Goal: Task Accomplishment & Management: Use online tool/utility

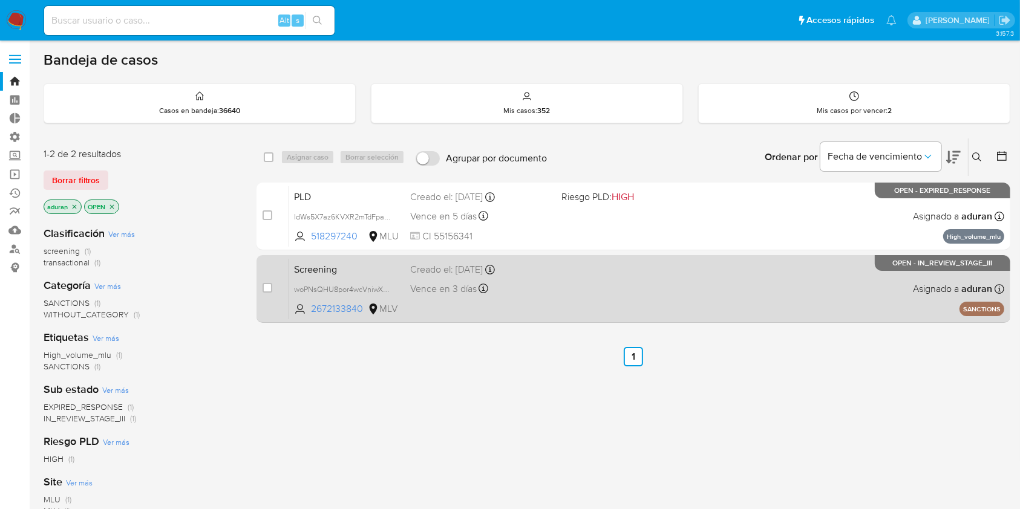
click at [623, 291] on div "Screening woPNsQHU8por4wcVniwXEsTm 2672133840 MLV Creado el: 04/09/2025 Creado …" at bounding box center [646, 288] width 715 height 61
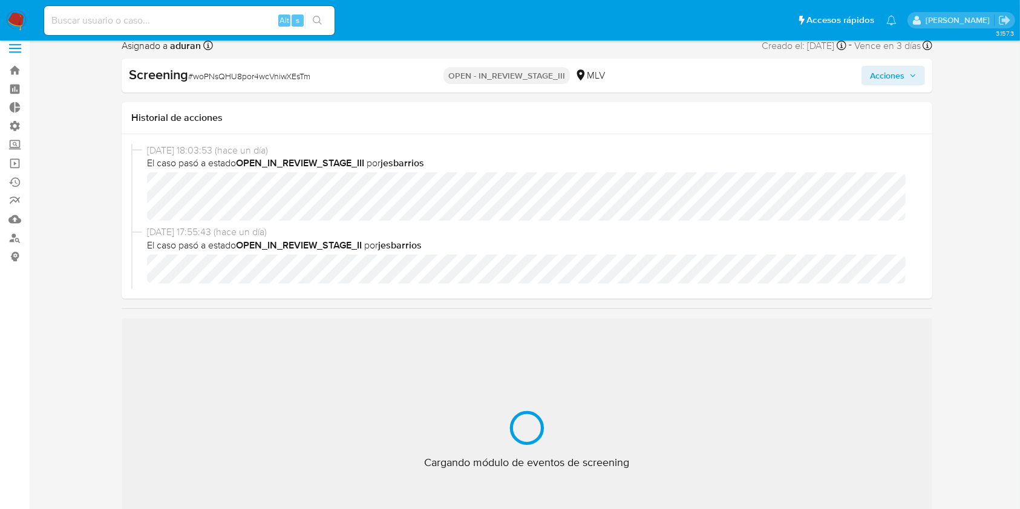
scroll to position [10, 0]
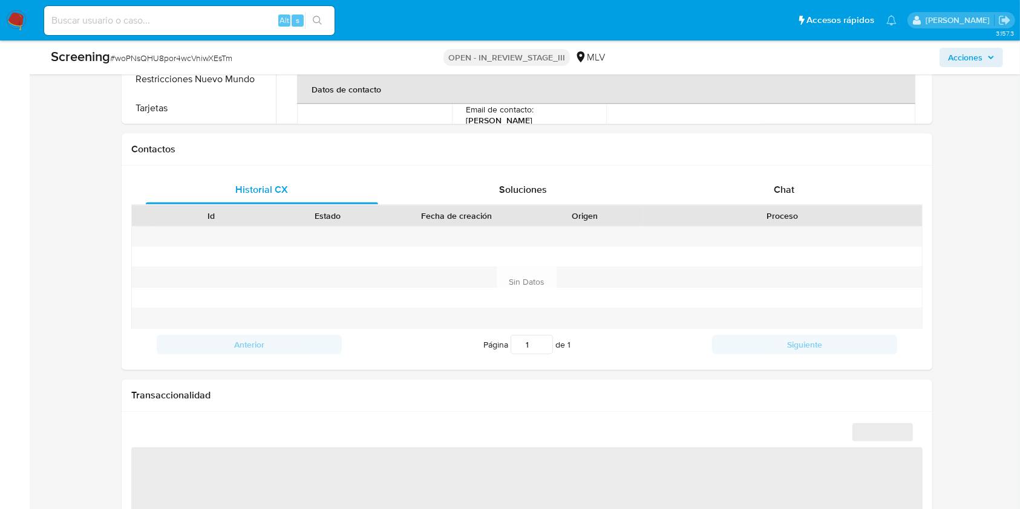
select select "10"
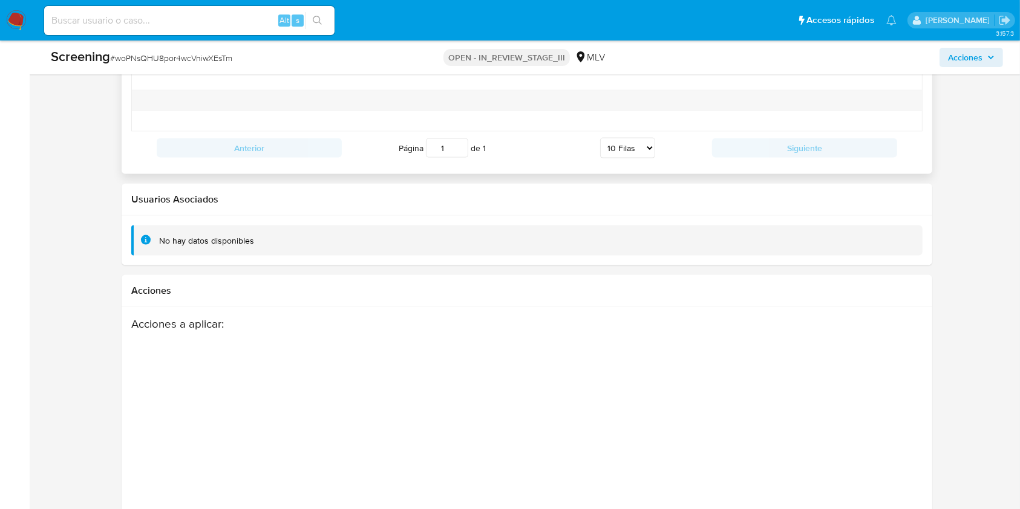
scroll to position [1787, 0]
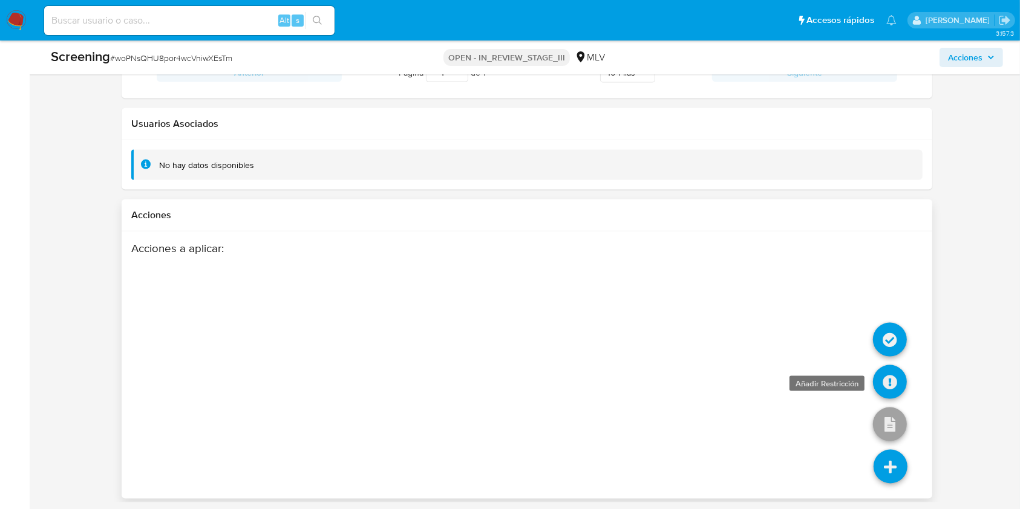
click at [888, 374] on icon at bounding box center [890, 382] width 34 height 34
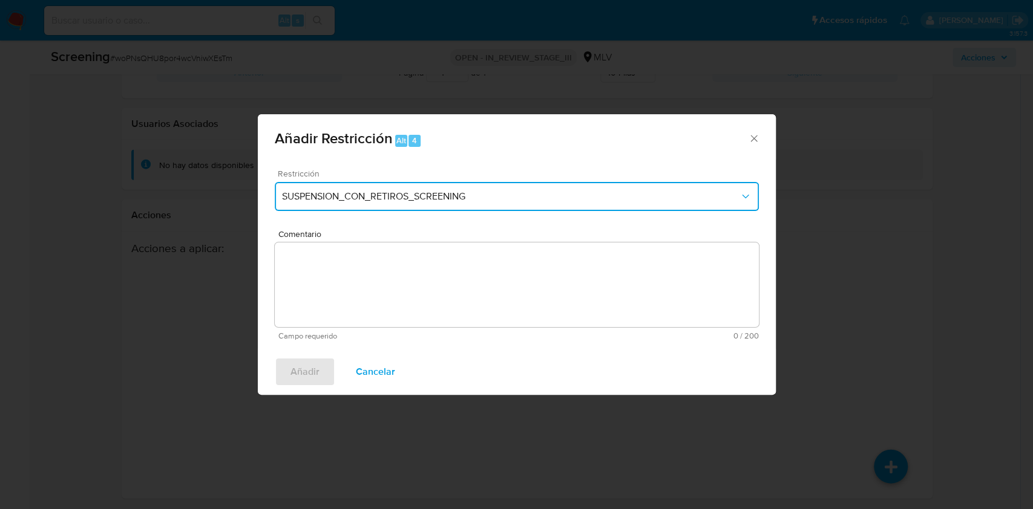
click at [576, 201] on span "SUSPENSION_CON_RETIROS_SCREENING" at bounding box center [510, 197] width 457 height 12
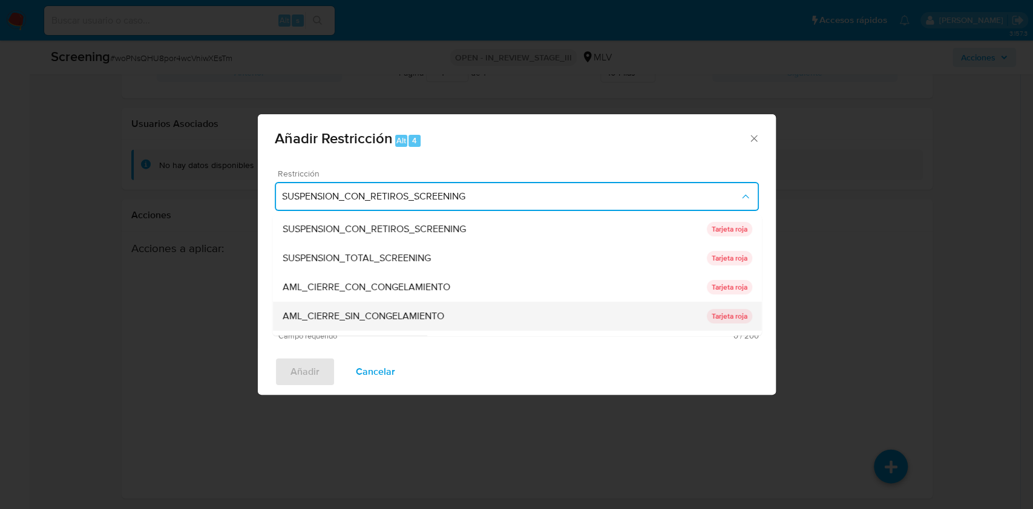
click at [480, 309] on div "AML_CIERRE_SIN_CONGELAMIENTO" at bounding box center [494, 316] width 424 height 29
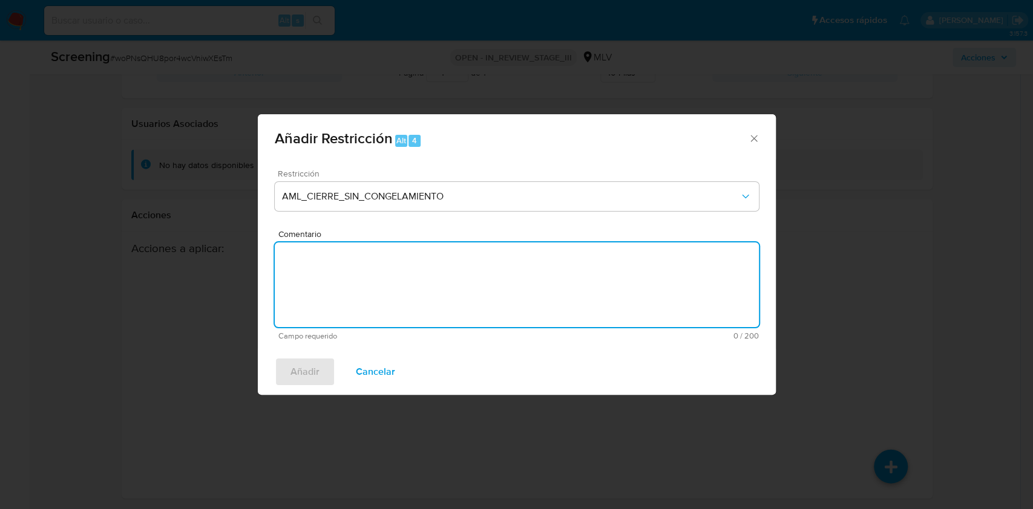
click at [480, 309] on textarea "Comentario" at bounding box center [517, 285] width 484 height 85
type textarea "AML - Cruces con listas"
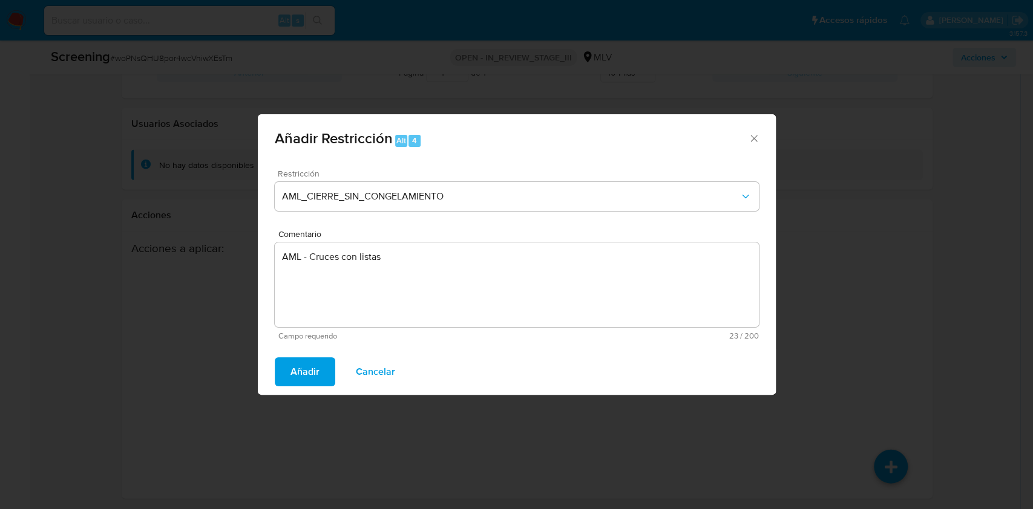
click at [293, 370] on span "Añadir" at bounding box center [304, 372] width 29 height 27
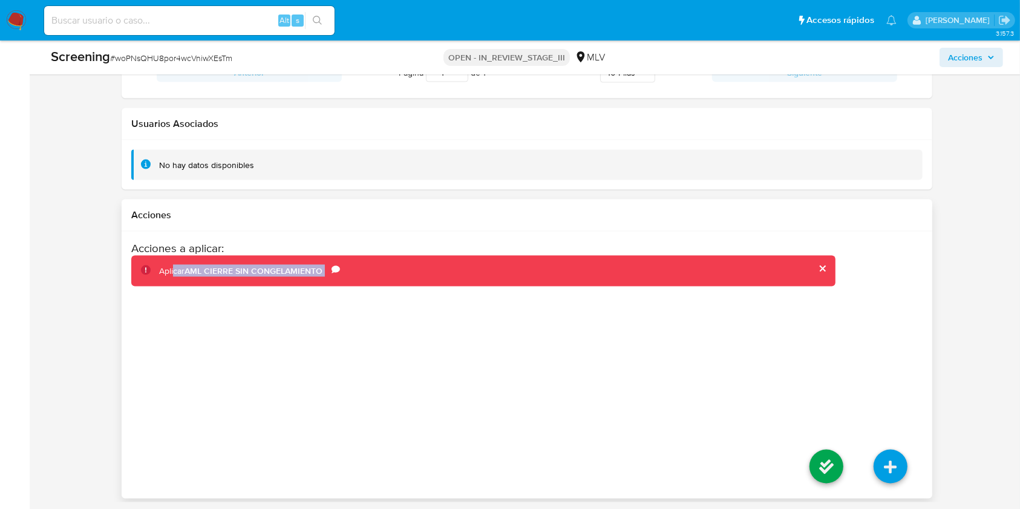
drag, startPoint x: 175, startPoint y: 361, endPoint x: 809, endPoint y: 416, distance: 636.5
click at [809, 416] on div "Acciones a aplicar : Aplicar AML CIERRE SIN CONGELAMIENTO Comentario AML - Cruc…" at bounding box center [483, 338] width 704 height 194
click at [819, 464] on icon at bounding box center [827, 467] width 34 height 34
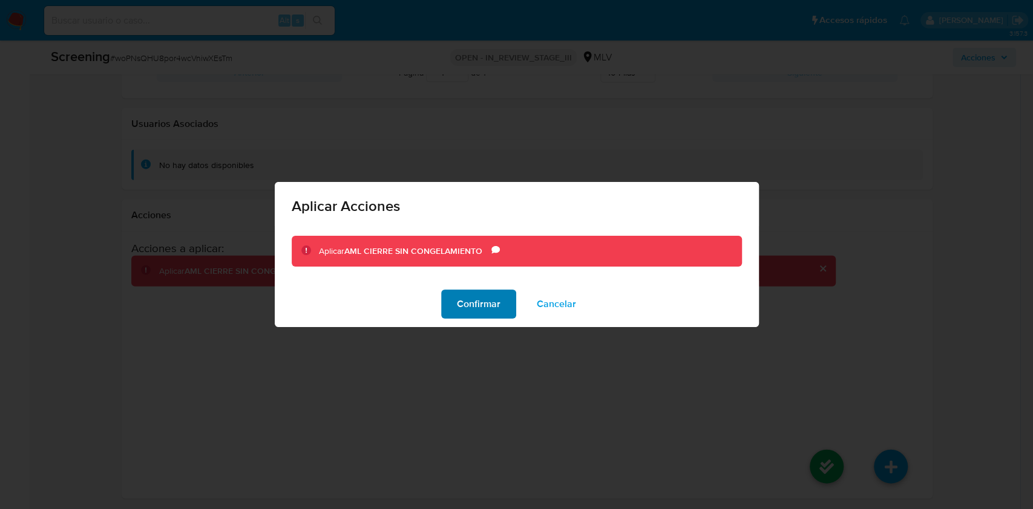
click at [486, 300] on span "Confirmar" at bounding box center [479, 304] width 44 height 27
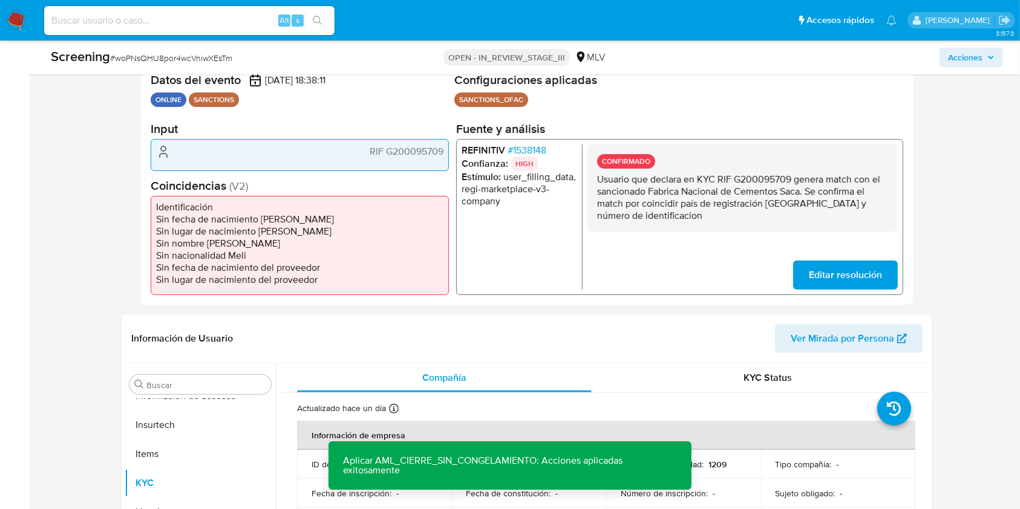
scroll to position [0, 0]
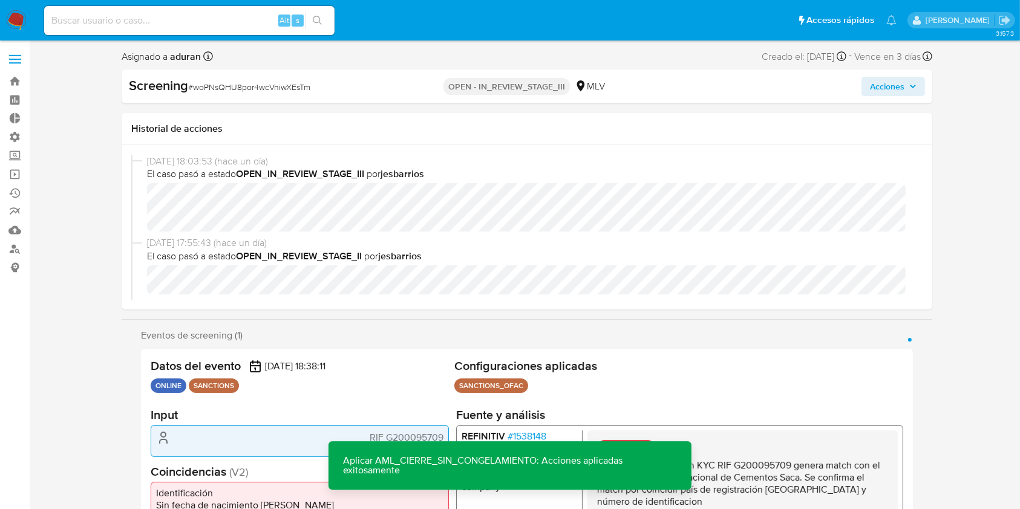
drag, startPoint x: 900, startPoint y: 83, endPoint x: 904, endPoint y: 97, distance: 14.4
click at [904, 97] on div "Screening # woPNsQHU8por4wcVniwXEsTm OPEN - IN_REVIEW_STAGE_III MLV Acciones" at bounding box center [527, 87] width 811 height 34
click at [891, 85] on span "Acciones" at bounding box center [887, 86] width 34 height 19
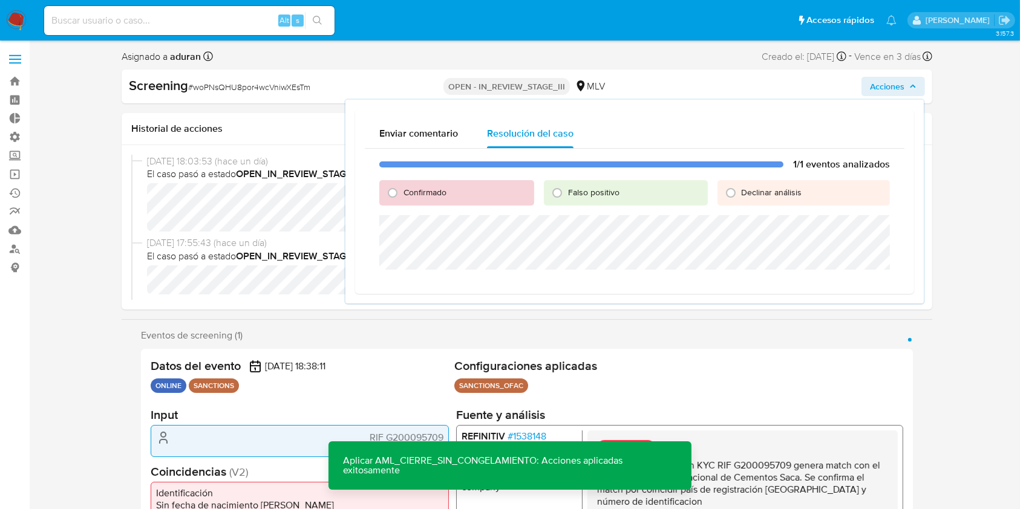
click at [404, 188] on span "Confirmado" at bounding box center [425, 192] width 43 height 12
click at [402, 188] on input "Confirmado" at bounding box center [392, 192] width 19 height 19
radio input "true"
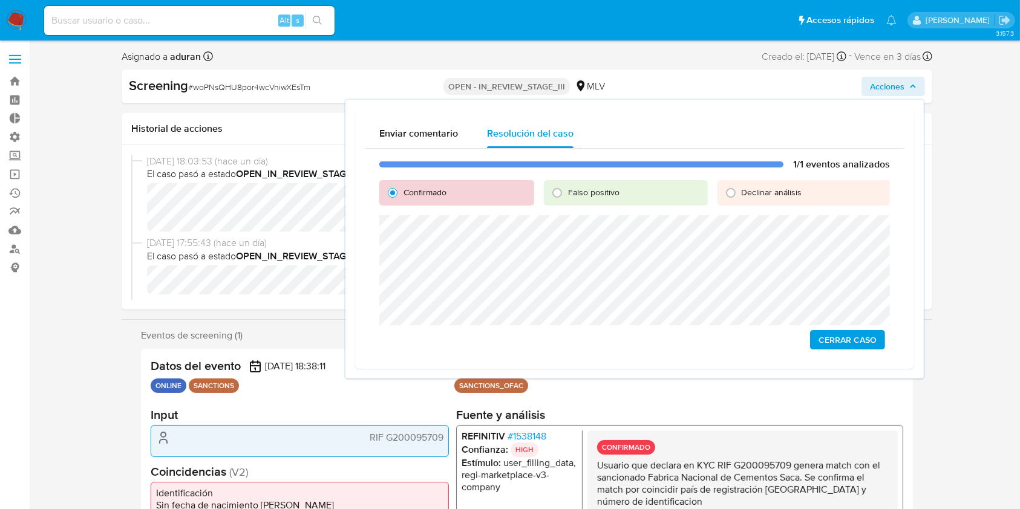
click at [814, 333] on button "Cerrar Caso" at bounding box center [847, 339] width 75 height 19
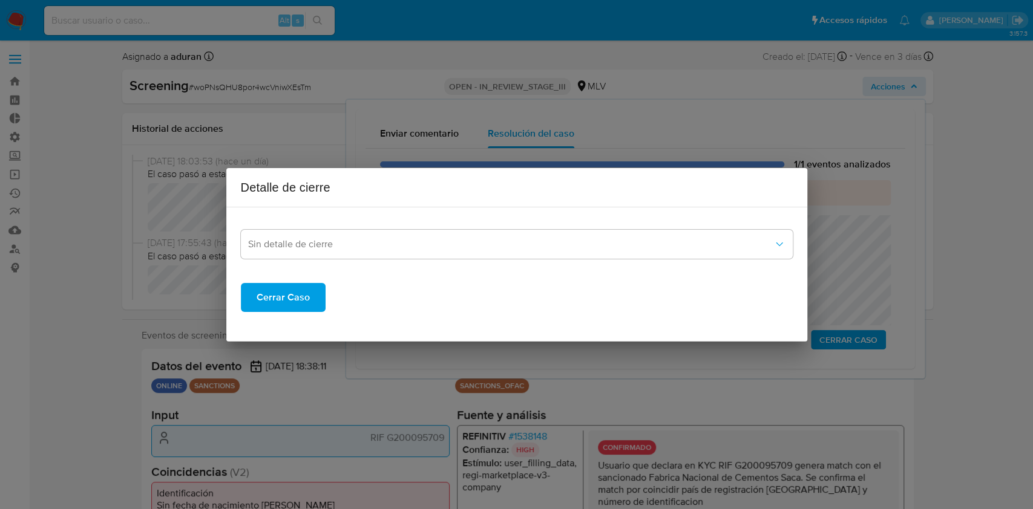
click at [291, 293] on span "Cerrar Caso" at bounding box center [283, 297] width 53 height 27
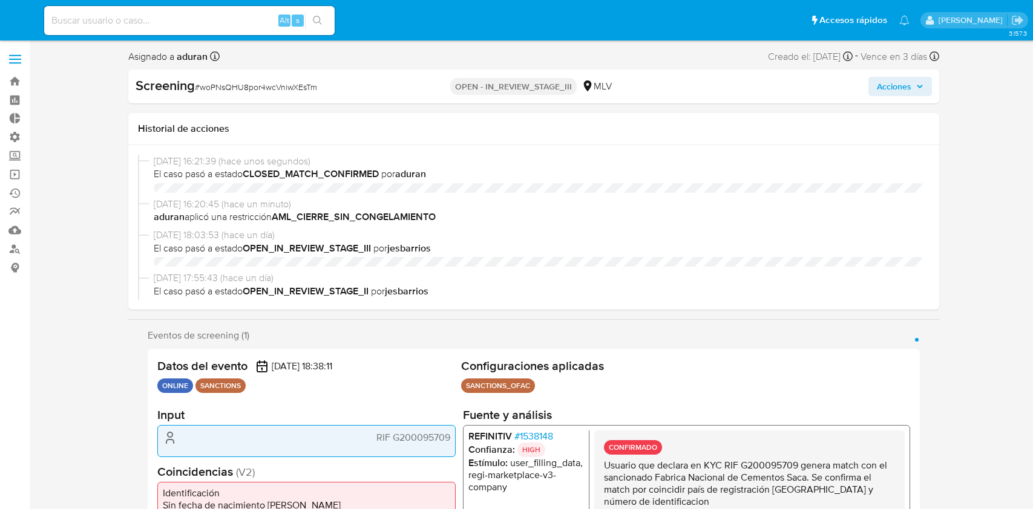
select select "10"
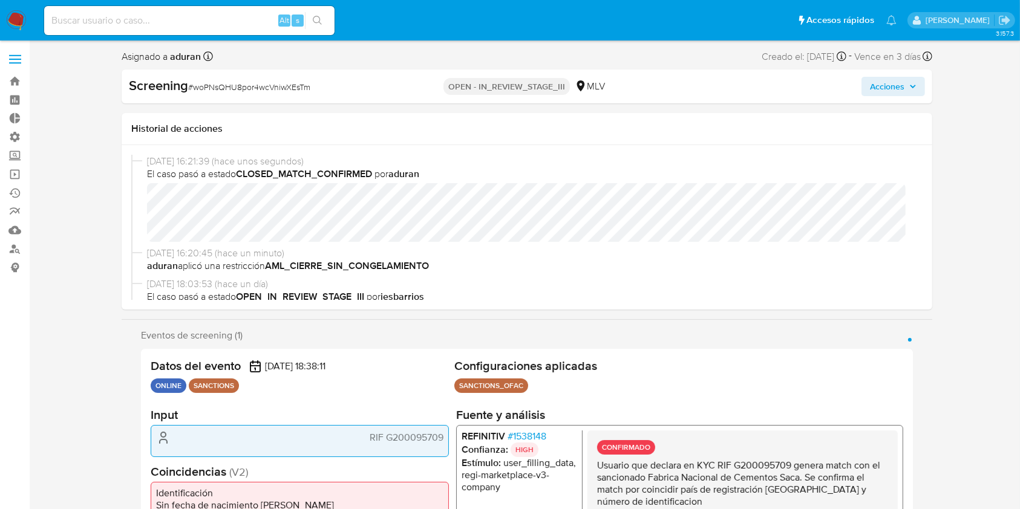
scroll to position [511, 0]
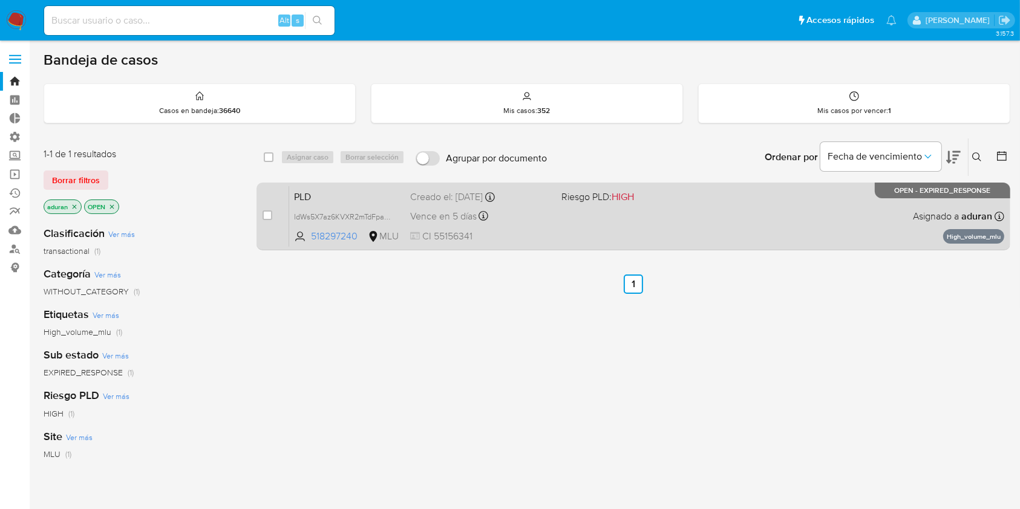
click at [663, 231] on div "PLD IdWs5X7az6KVXR2mTdFpajJL 518297240 MLU Riesgo PLD: HIGH Creado el: 12/06/20…" at bounding box center [646, 216] width 715 height 61
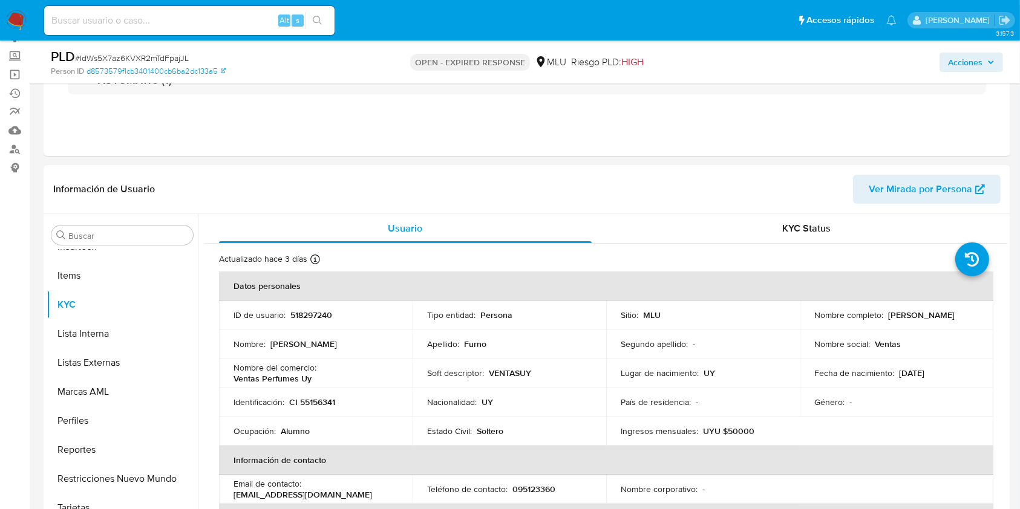
scroll to position [102, 0]
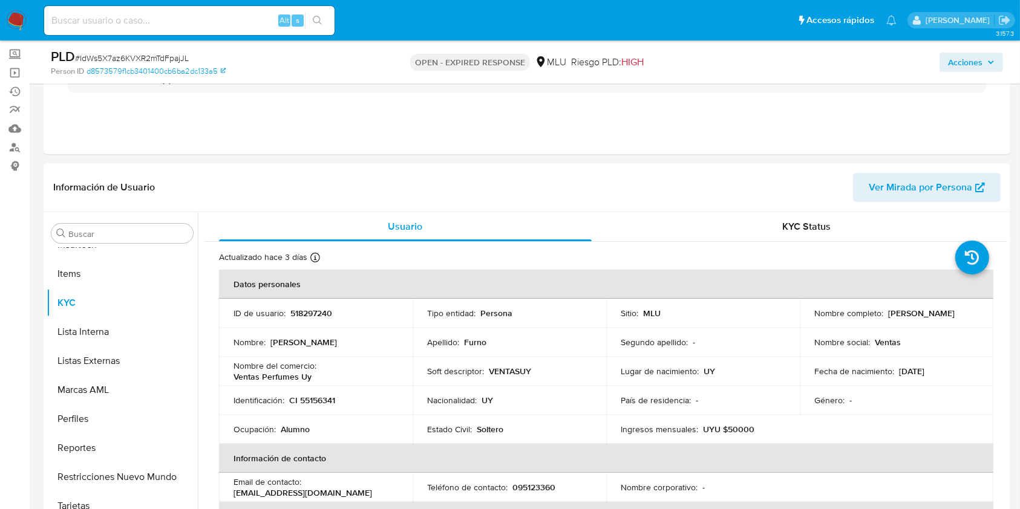
select select "10"
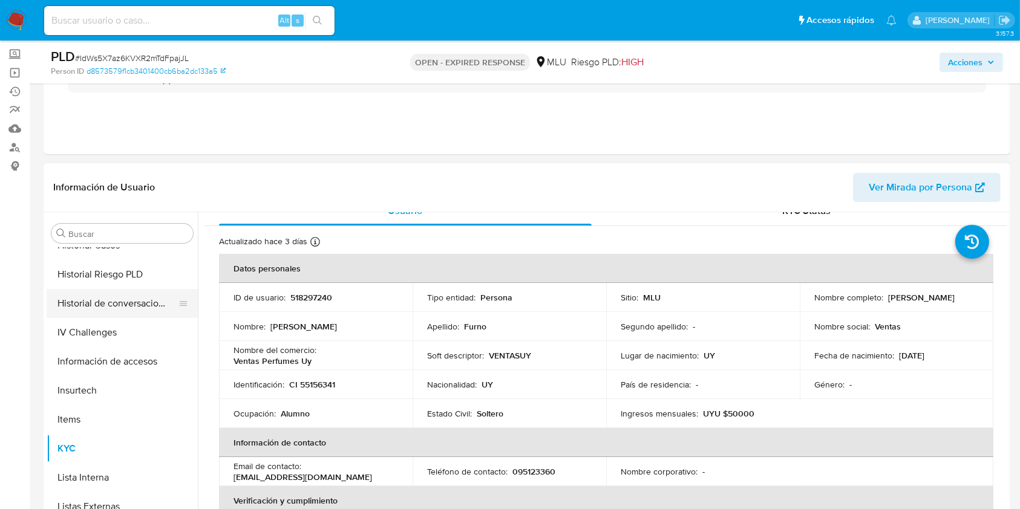
scroll to position [320, 0]
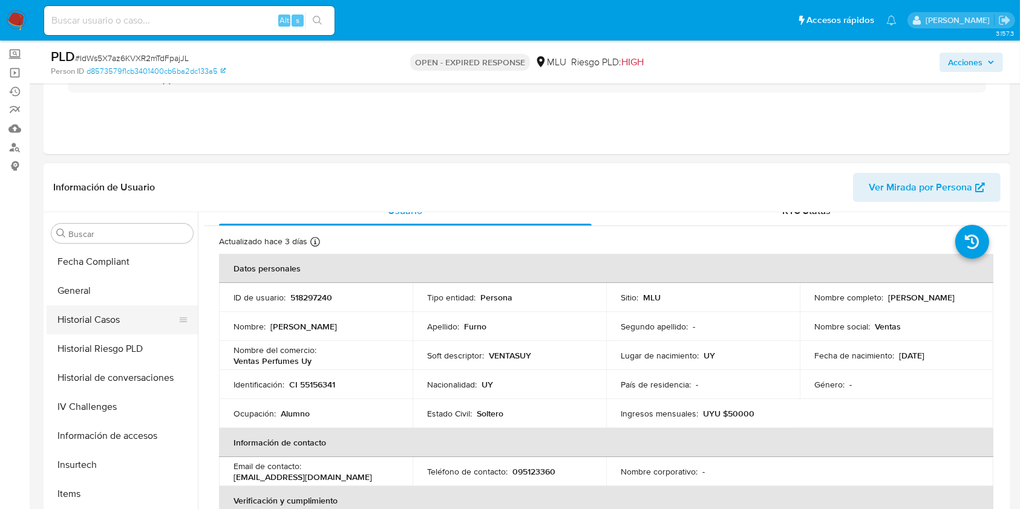
click at [110, 318] on button "Historial Casos" at bounding box center [118, 320] width 142 height 29
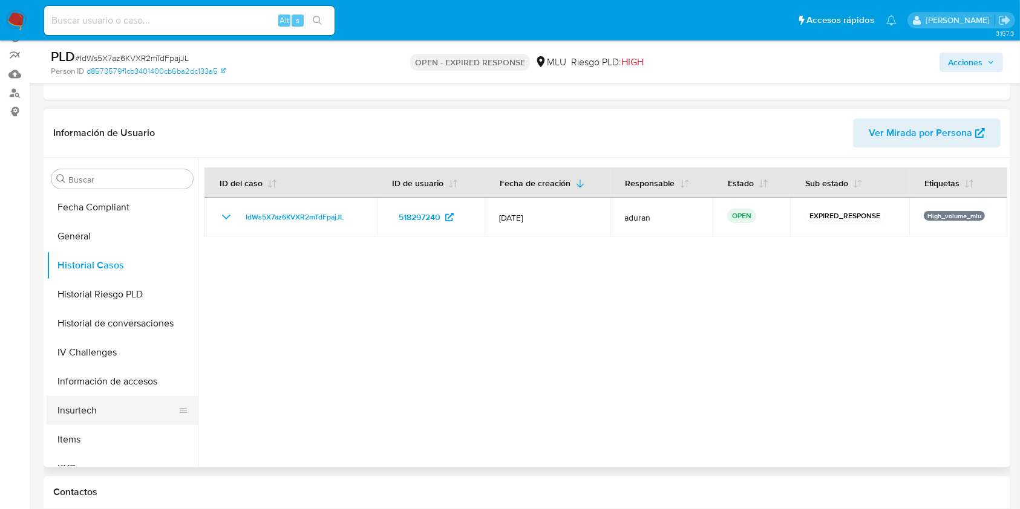
scroll to position [540, 0]
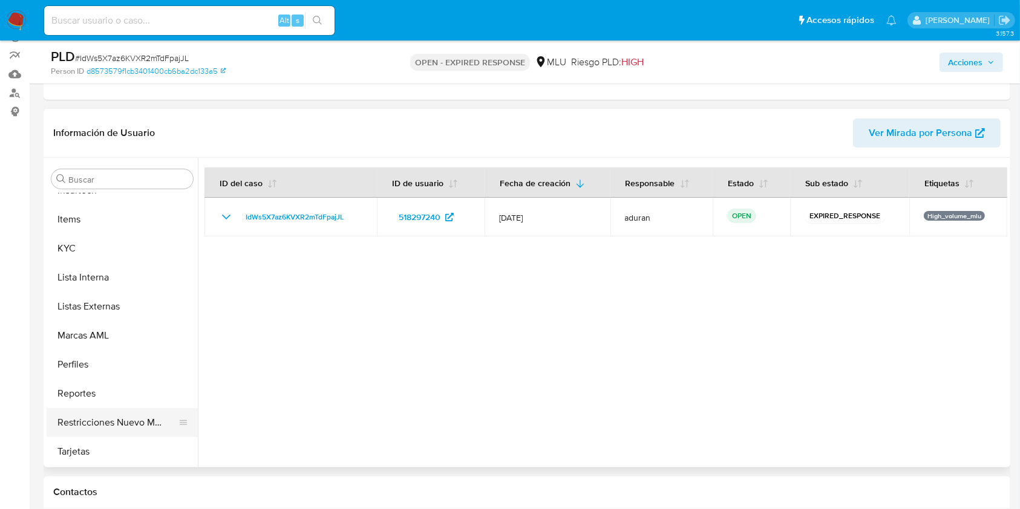
click at [110, 427] on button "Restricciones Nuevo Mundo" at bounding box center [118, 422] width 142 height 29
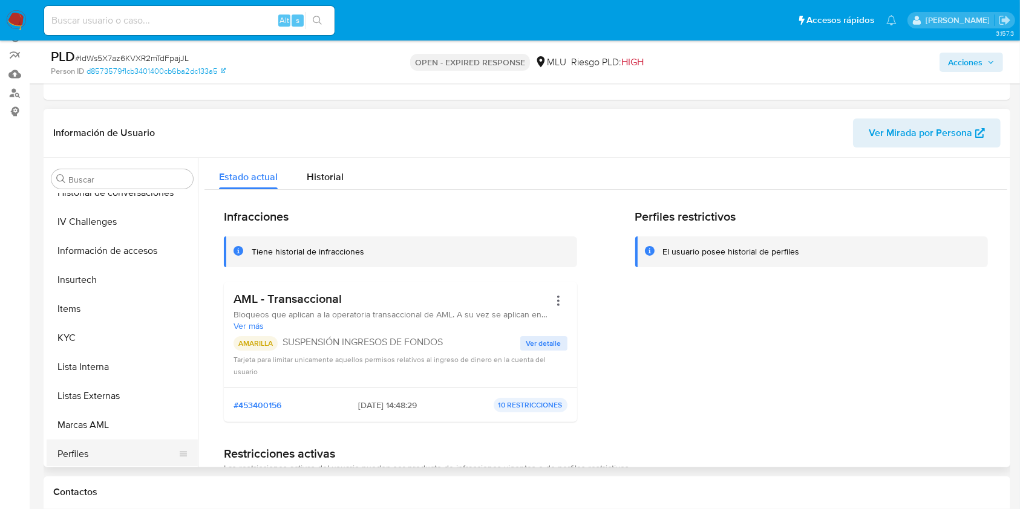
scroll to position [435, 0]
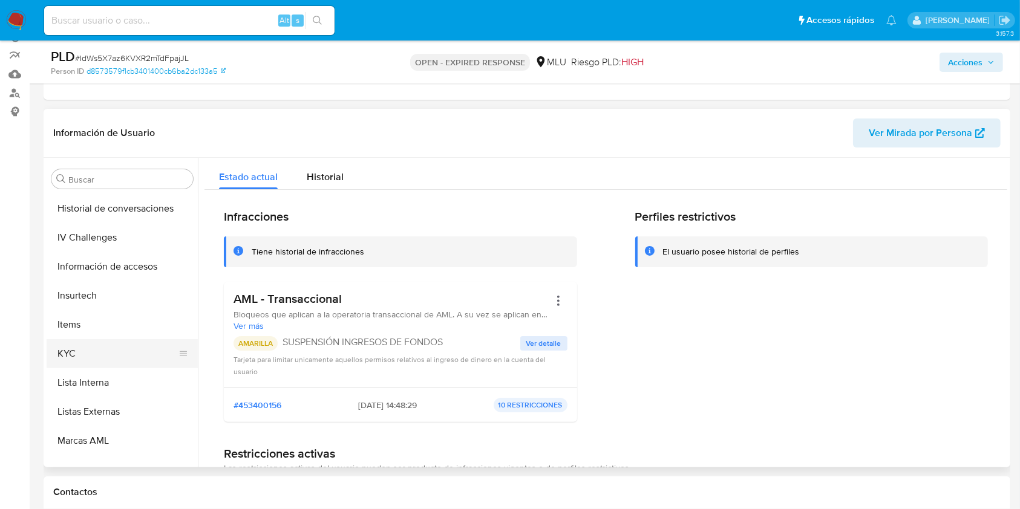
click at [90, 347] on button "KYC" at bounding box center [118, 353] width 142 height 29
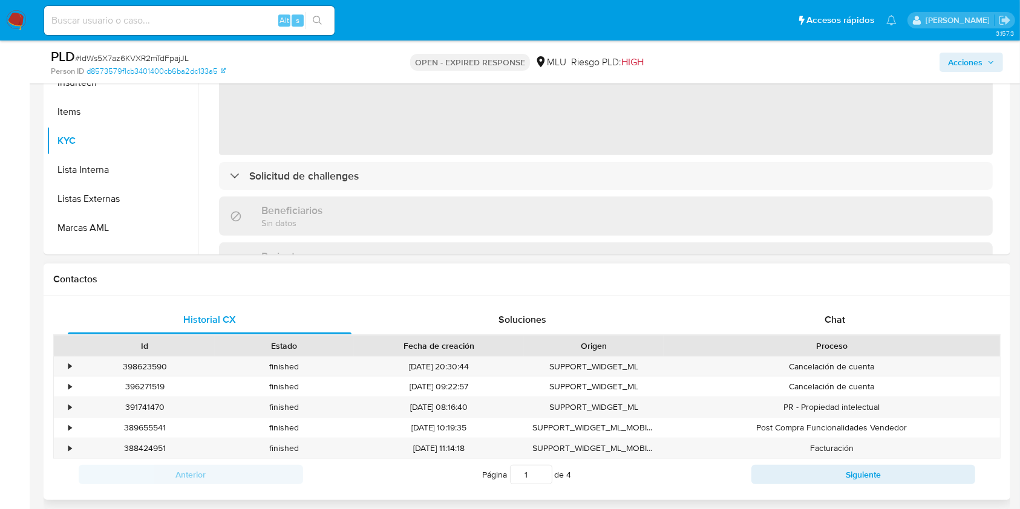
scroll to position [408, 0]
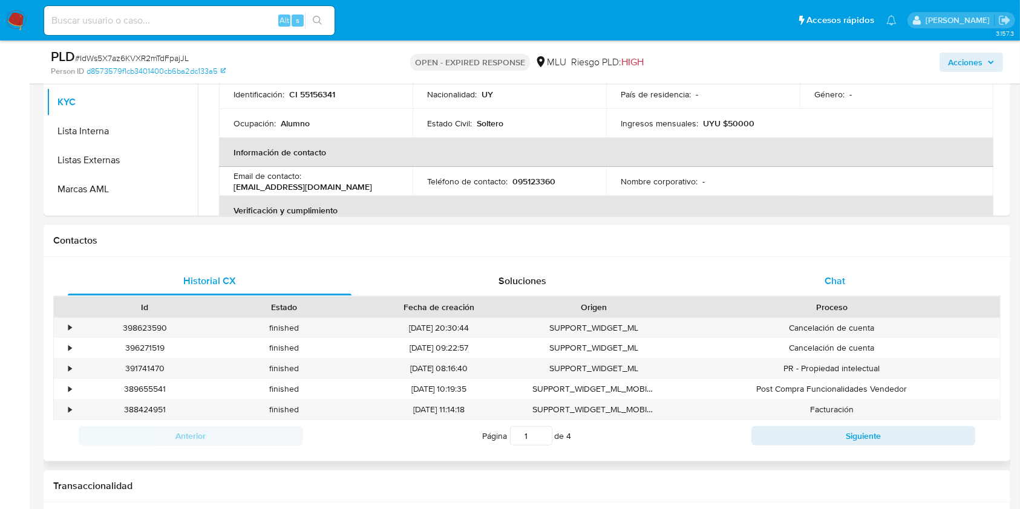
click at [834, 268] on div "Chat" at bounding box center [835, 281] width 284 height 29
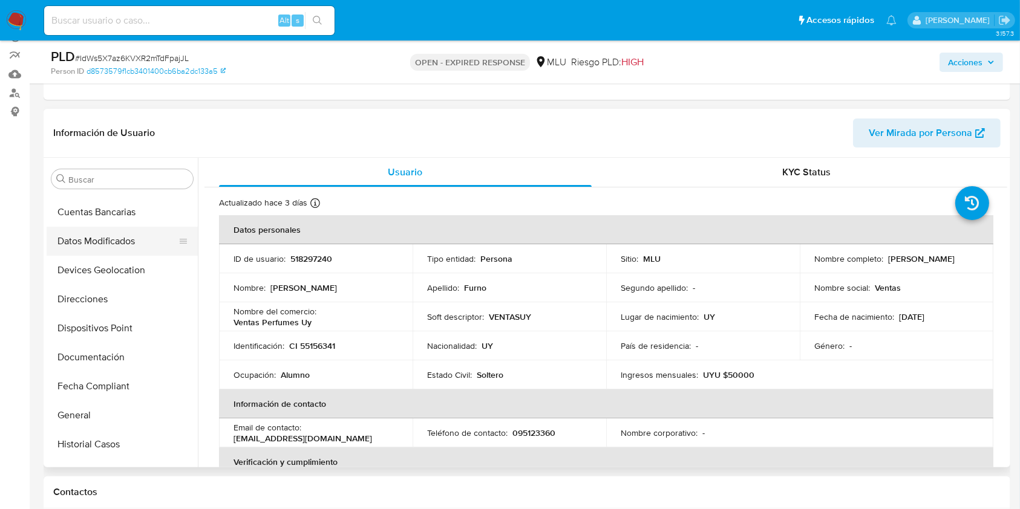
scroll to position [0, 0]
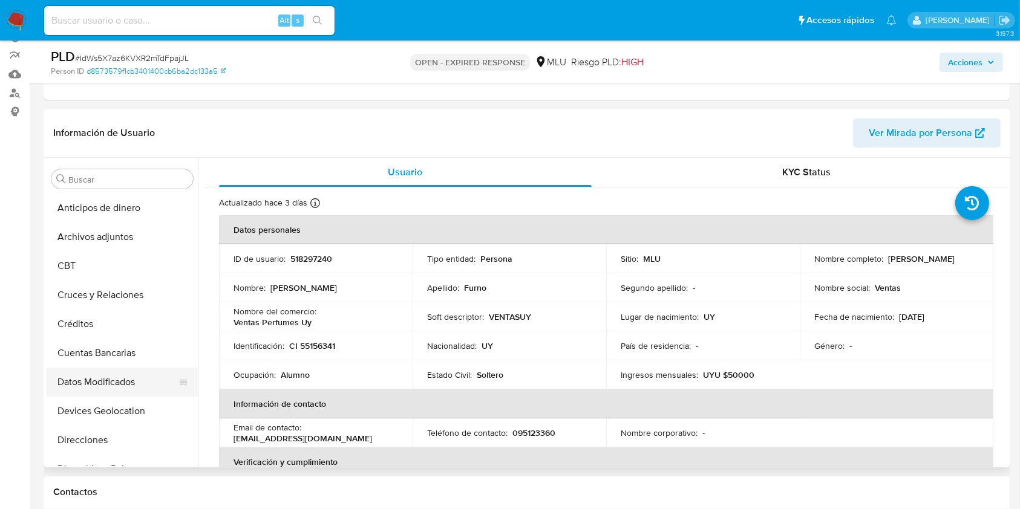
click at [115, 244] on button "Archivos adjuntos" at bounding box center [122, 237] width 151 height 29
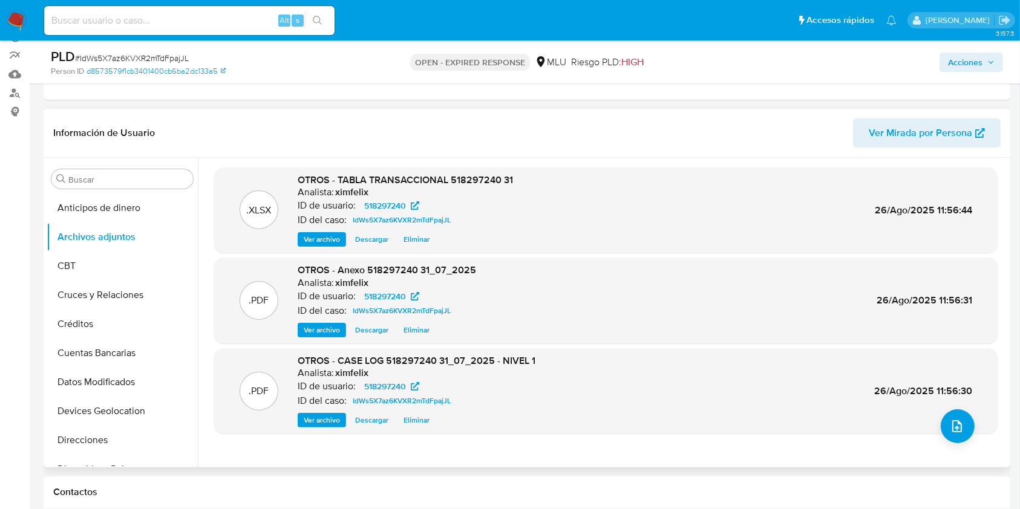
click at [315, 422] on span "Ver archivo" at bounding box center [322, 420] width 36 height 12
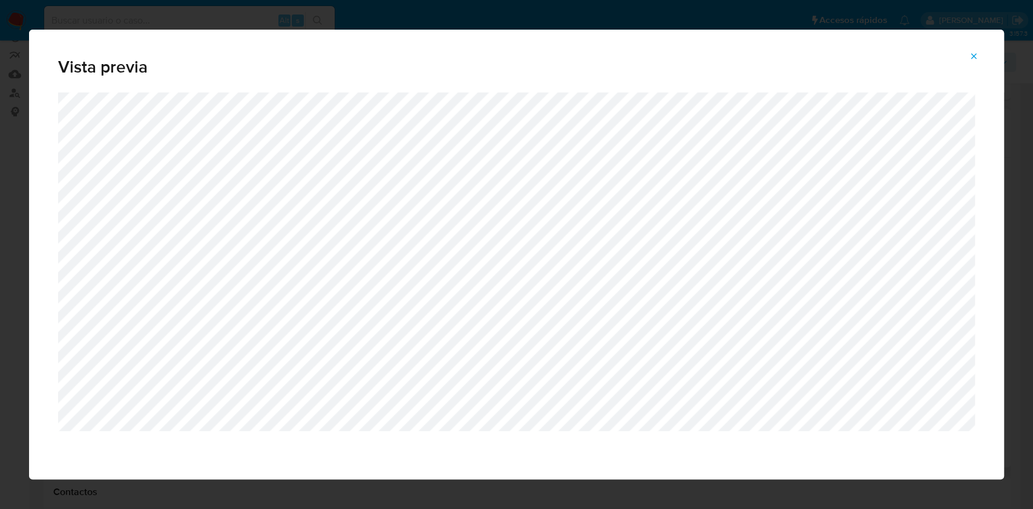
click at [967, 51] on button "Attachment preview" at bounding box center [973, 56] width 27 height 19
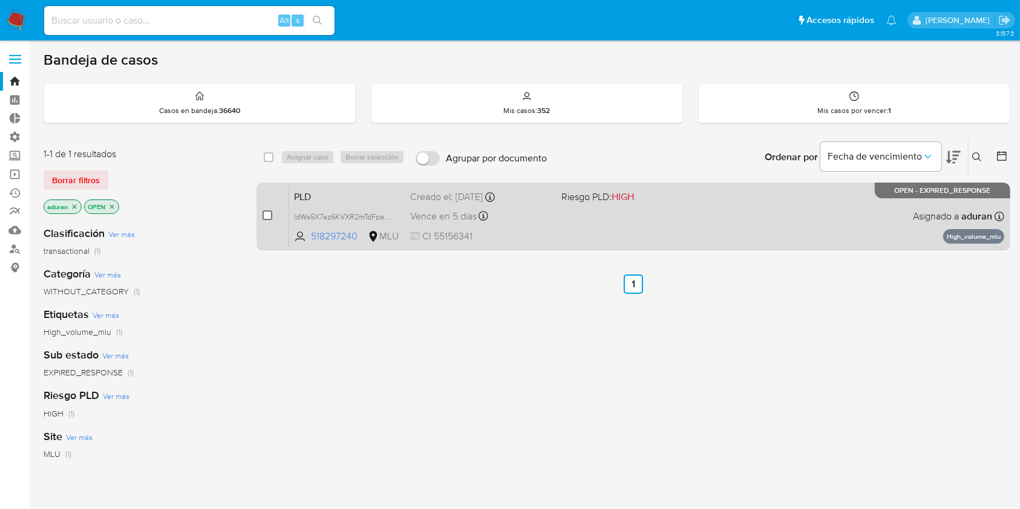
click at [271, 211] on input "checkbox" at bounding box center [268, 216] width 10 height 10
checkbox input "true"
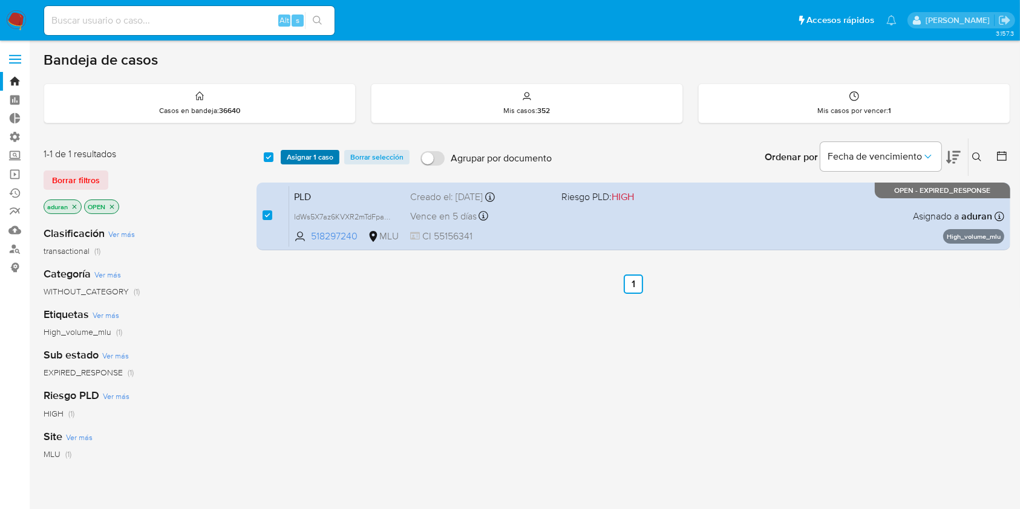
click at [300, 157] on span "Asignar 1 caso" at bounding box center [310, 157] width 47 height 12
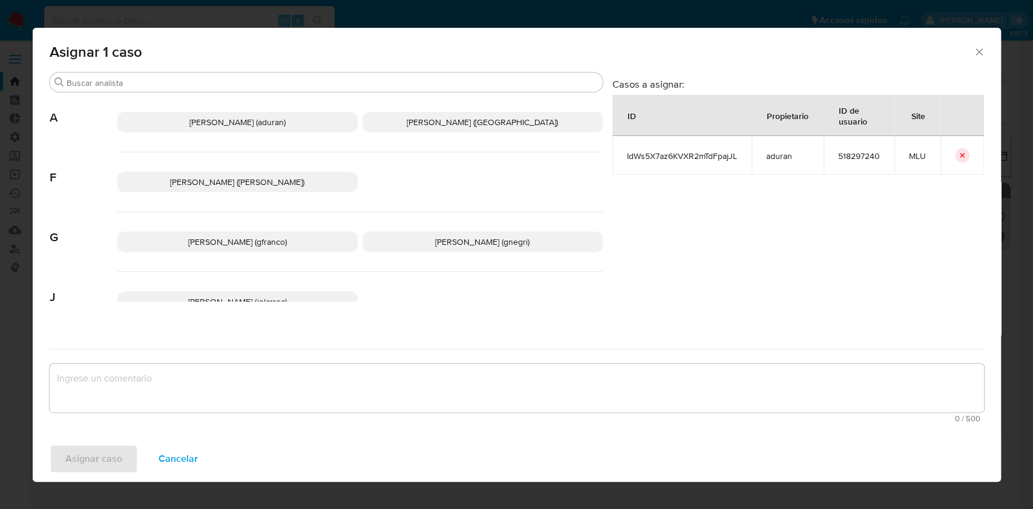
click at [315, 128] on p "[PERSON_NAME] (aduran)" at bounding box center [237, 122] width 240 height 21
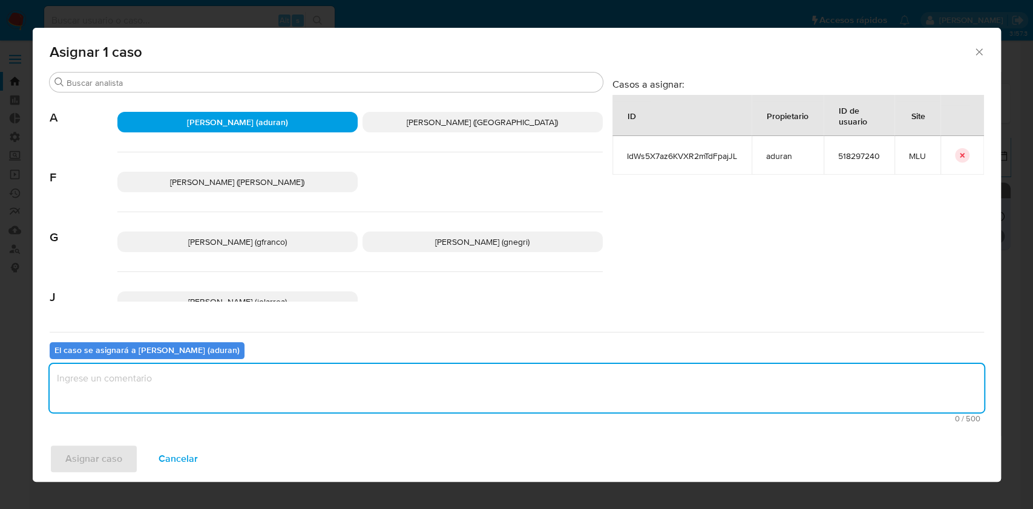
click at [255, 383] on textarea "assign-modal" at bounding box center [517, 388] width 934 height 48
type textarea "."
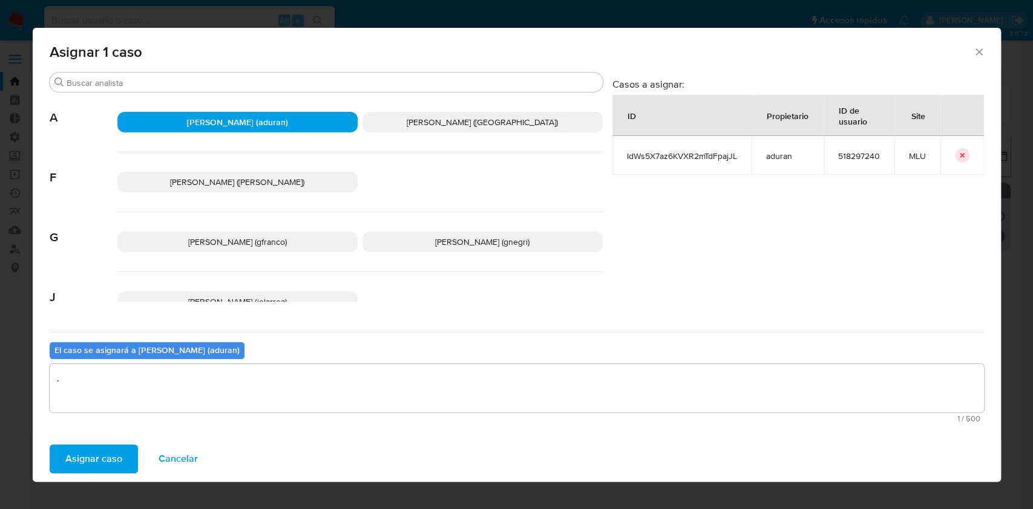
click at [133, 462] on button "Asignar caso" at bounding box center [94, 459] width 88 height 29
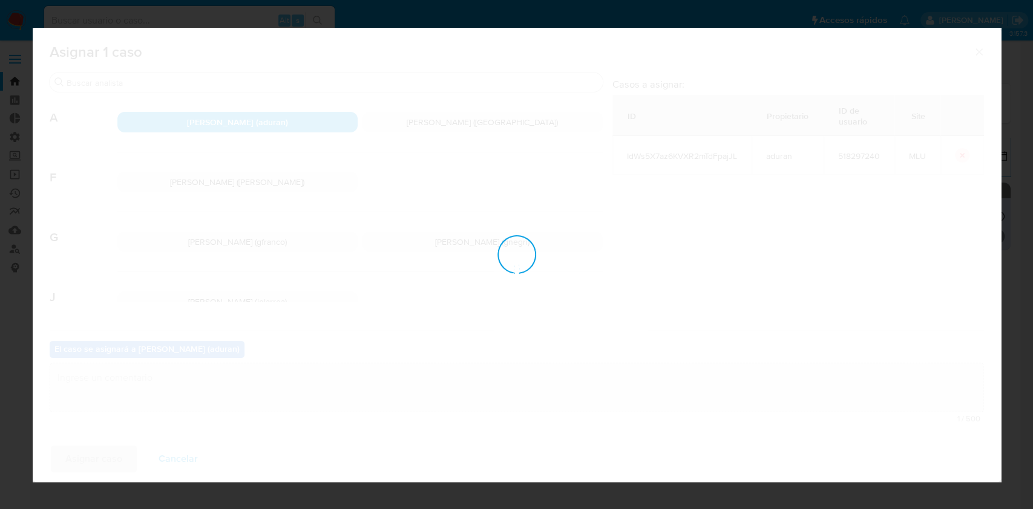
checkbox input "false"
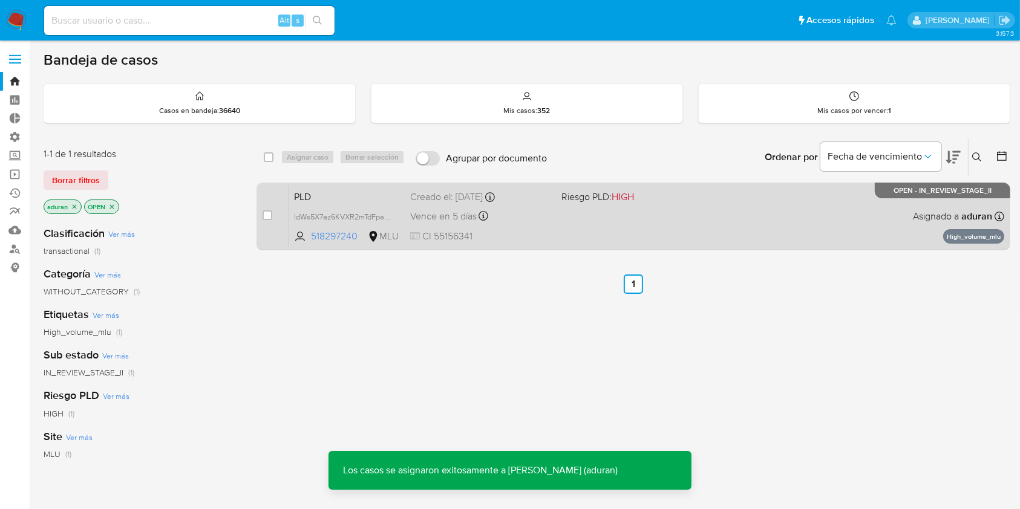
click at [606, 224] on div "PLD IdWs5X7az6KVXR2mTdFpajJL 518297240 MLU Riesgo PLD: HIGH Creado el: [DATE] C…" at bounding box center [646, 216] width 715 height 61
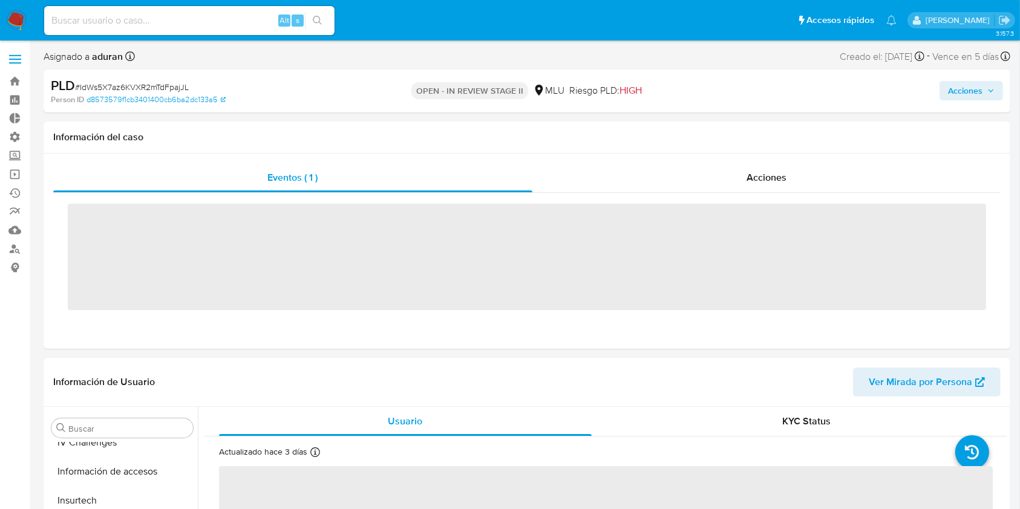
scroll to position [540, 0]
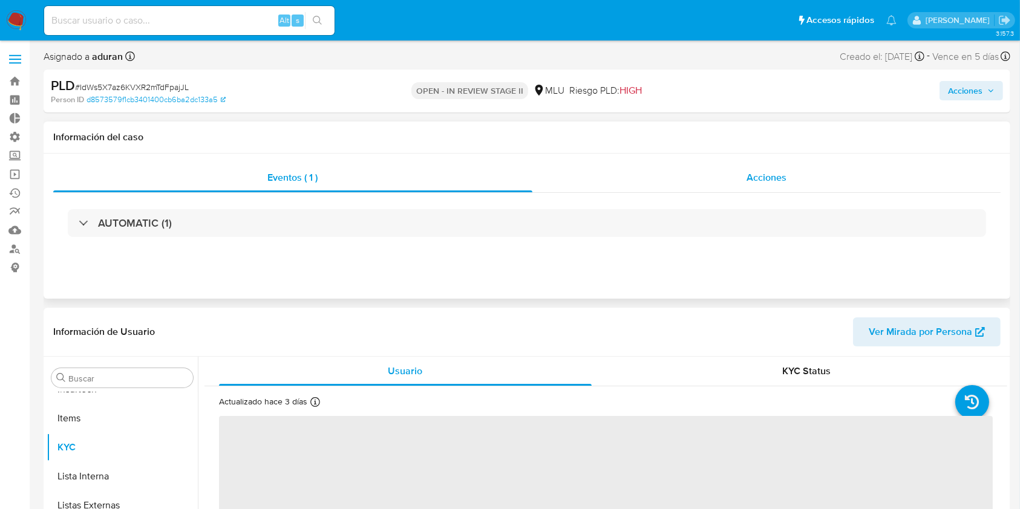
click at [724, 180] on div "Acciones" at bounding box center [766, 177] width 469 height 29
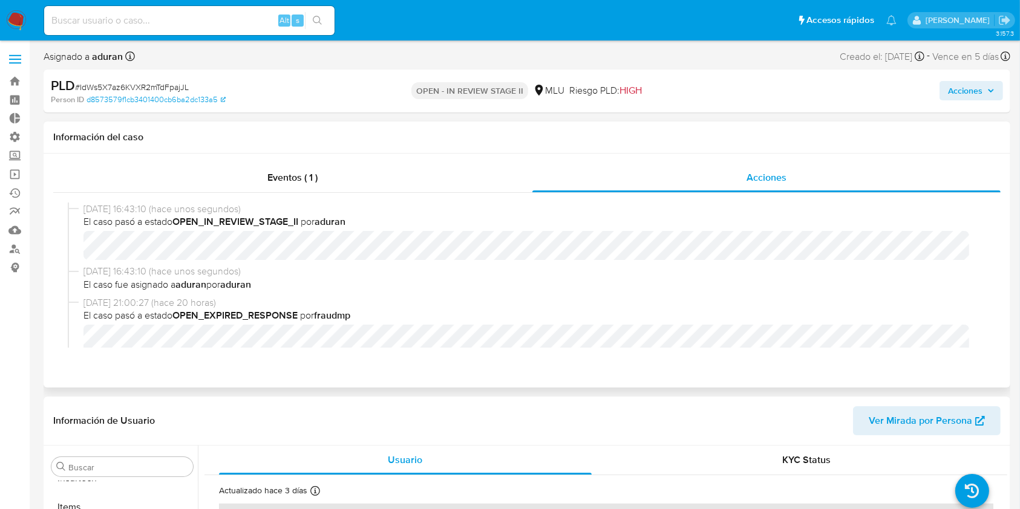
select select "10"
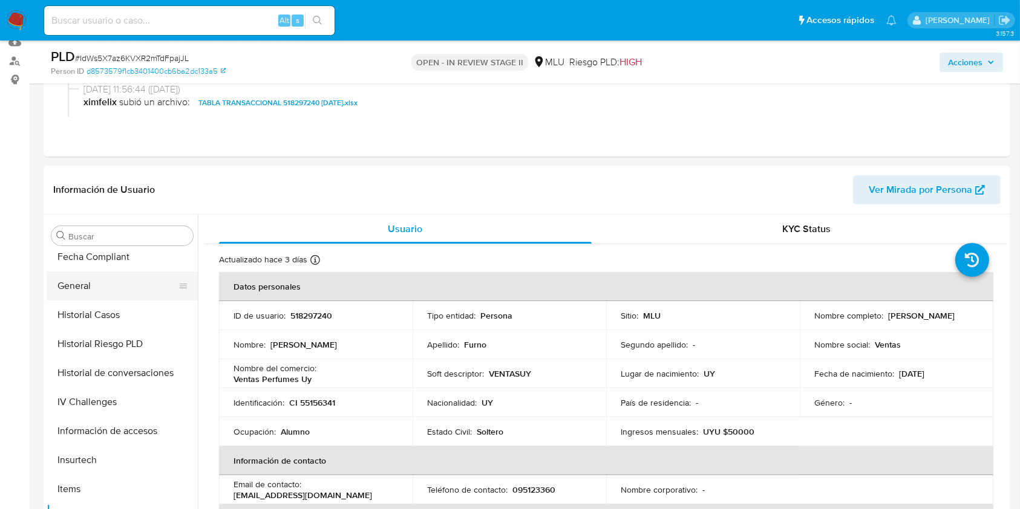
scroll to position [0, 0]
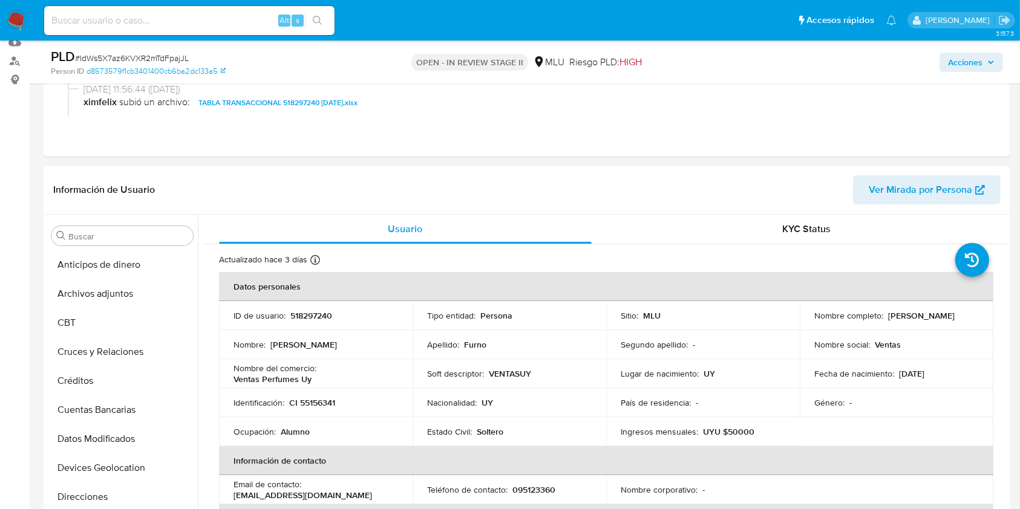
click at [110, 294] on button "Archivos adjuntos" at bounding box center [122, 294] width 151 height 29
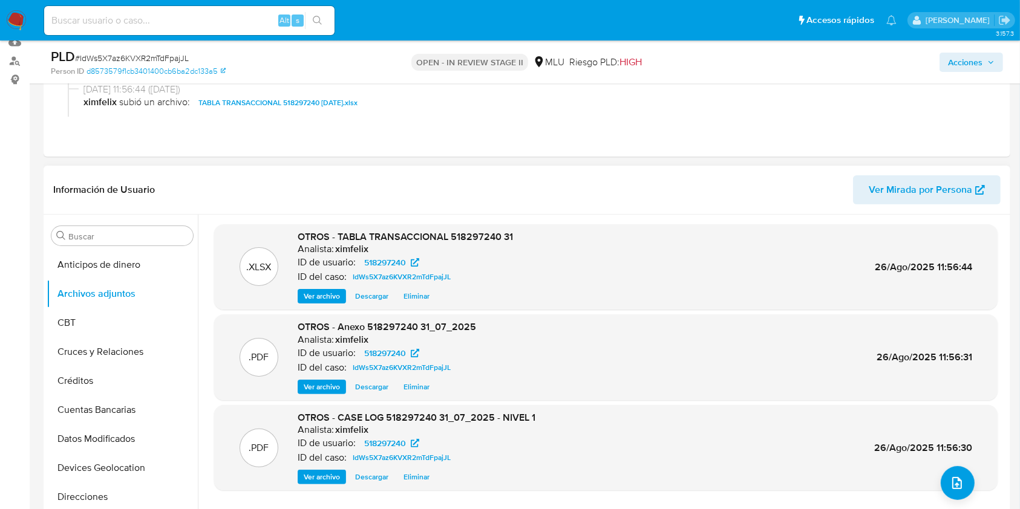
click at [376, 472] on span "Descargar" at bounding box center [371, 477] width 33 height 12
